Goal: Task Accomplishment & Management: Use online tool/utility

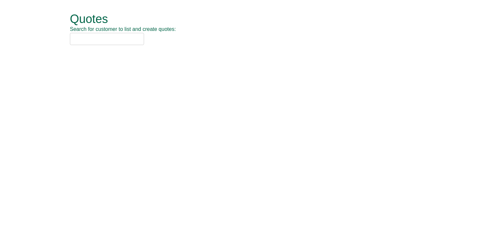
click at [117, 38] on input "text" at bounding box center [107, 39] width 74 height 12
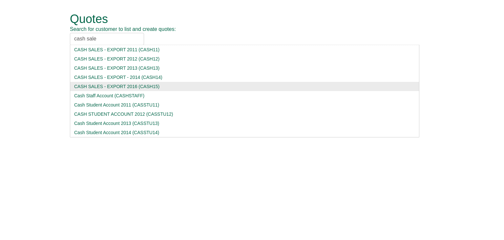
type input "cash sale"
click at [113, 84] on div "CASH SALES - EXPORT 2016 (CASH15)" at bounding box center [244, 86] width 341 height 7
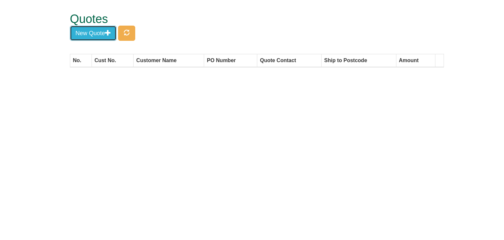
click at [98, 33] on button "New Quote" at bounding box center [93, 33] width 47 height 15
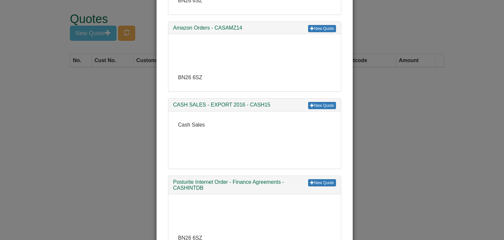
scroll to position [131, 0]
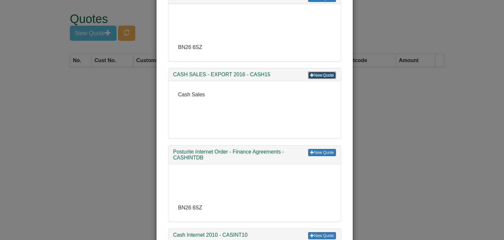
click at [317, 73] on link "New Quote" at bounding box center [322, 75] width 28 height 7
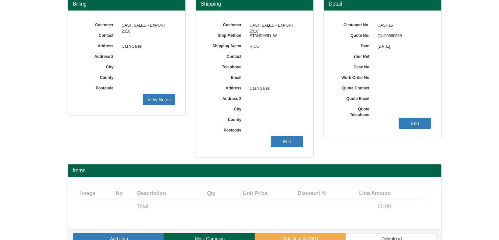
scroll to position [79, 0]
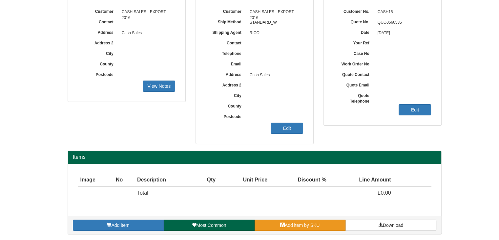
click at [319, 223] on span "Add item by SKU" at bounding box center [302, 224] width 35 height 5
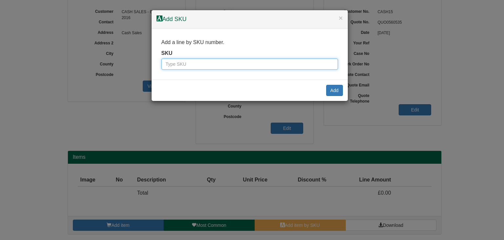
click at [266, 67] on input "text" at bounding box center [249, 63] width 177 height 11
type input "9287101"
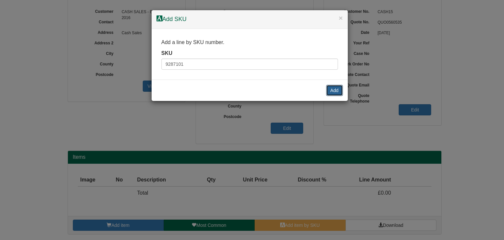
click at [333, 89] on button "Add" at bounding box center [334, 90] width 17 height 11
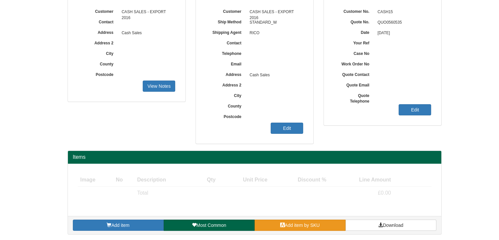
click at [303, 223] on span "Add item by SKU" at bounding box center [302, 224] width 35 height 5
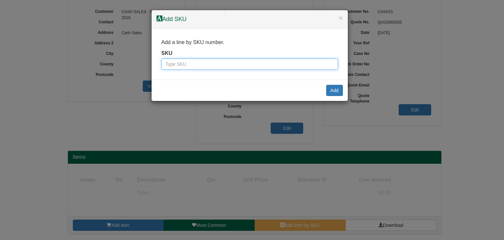
click at [270, 64] on input "text" at bounding box center [249, 63] width 177 height 11
type input "9324101"
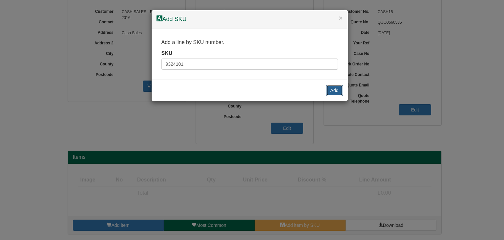
click at [331, 88] on button "Add" at bounding box center [334, 90] width 17 height 11
